Goal: Transaction & Acquisition: Purchase product/service

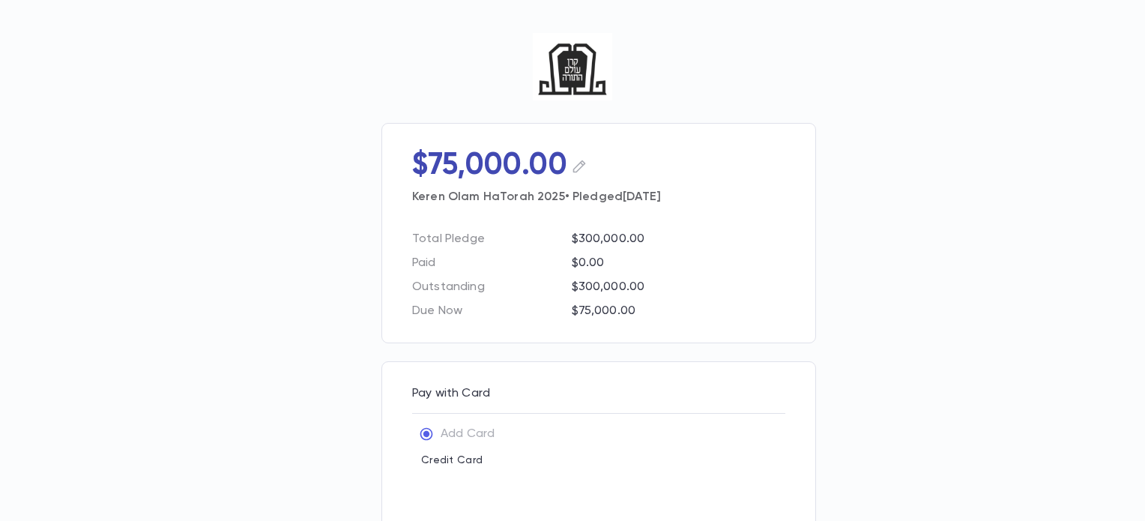
type input "**********"
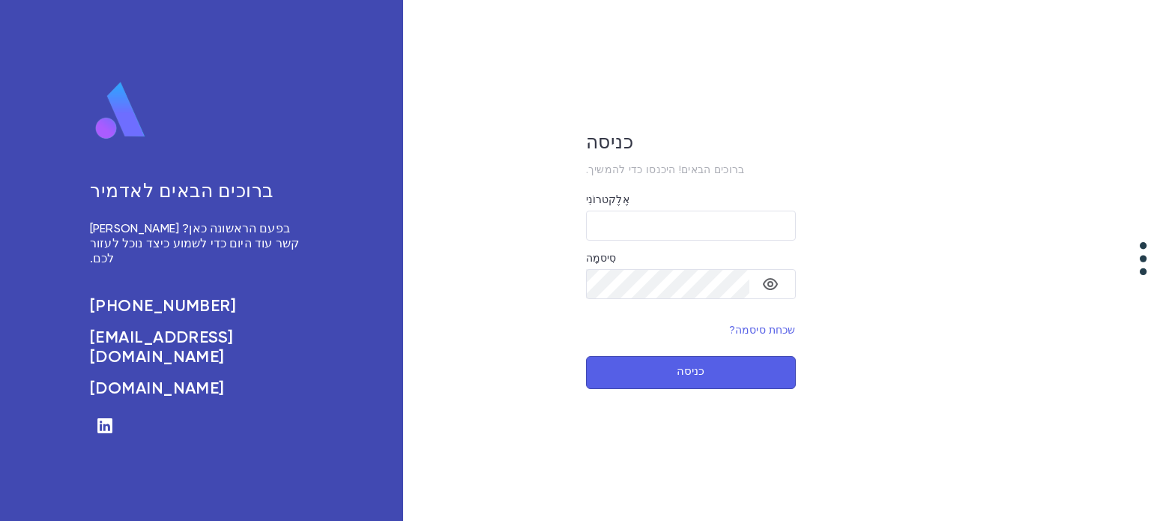
click at [124, 141] on img at bounding box center [120, 111] width 61 height 60
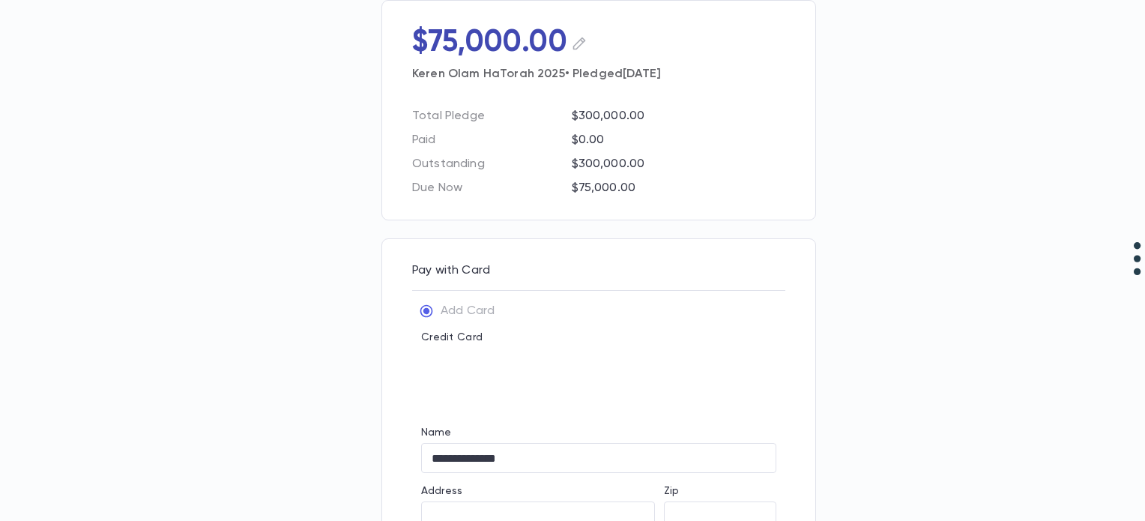
scroll to position [125, 0]
